Goal: Information Seeking & Learning: Learn about a topic

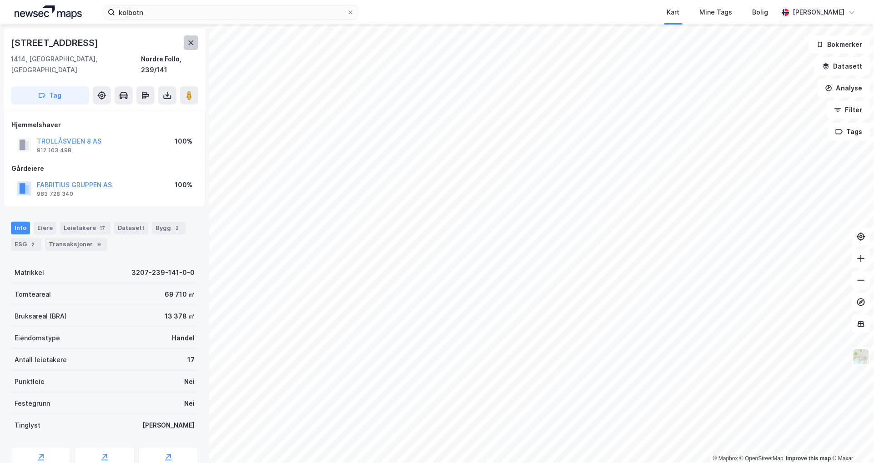
click at [189, 45] on icon at bounding box center [191, 42] width 5 height 5
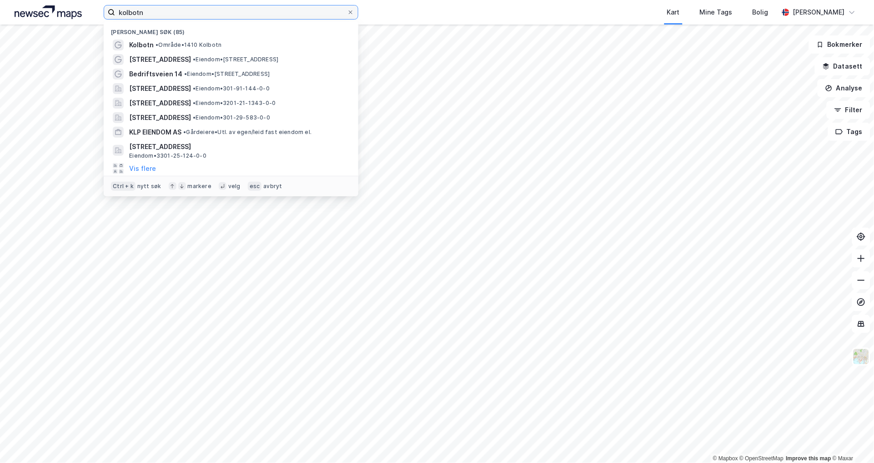
click at [151, 12] on input "kolbotn" at bounding box center [231, 12] width 232 height 14
type input "k"
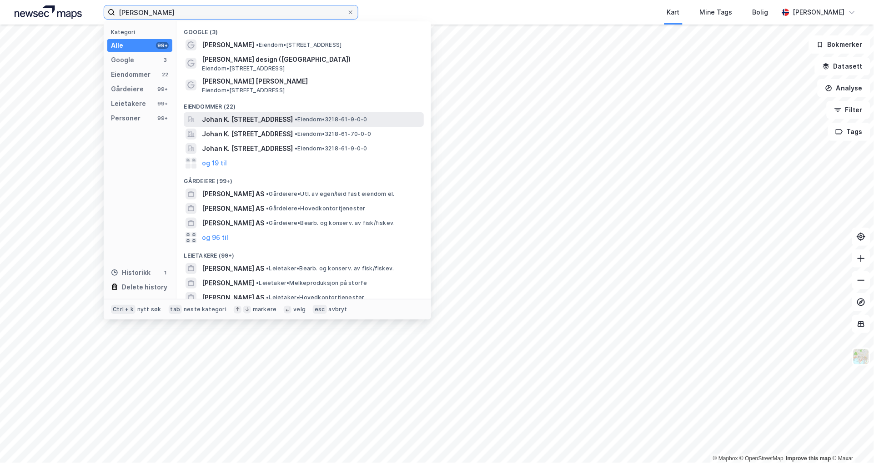
type input "[PERSON_NAME]"
click at [238, 115] on span "Johan K. [STREET_ADDRESS]" at bounding box center [247, 119] width 91 height 11
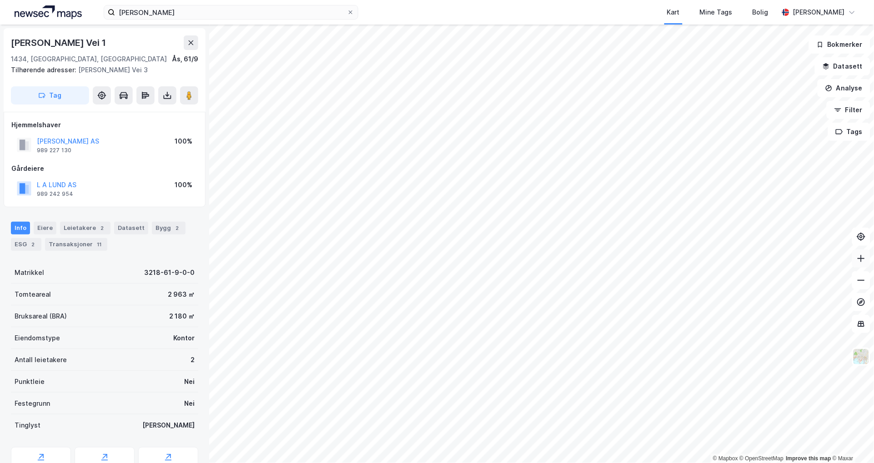
click at [861, 260] on icon at bounding box center [860, 258] width 9 height 9
